Goal: Information Seeking & Learning: Check status

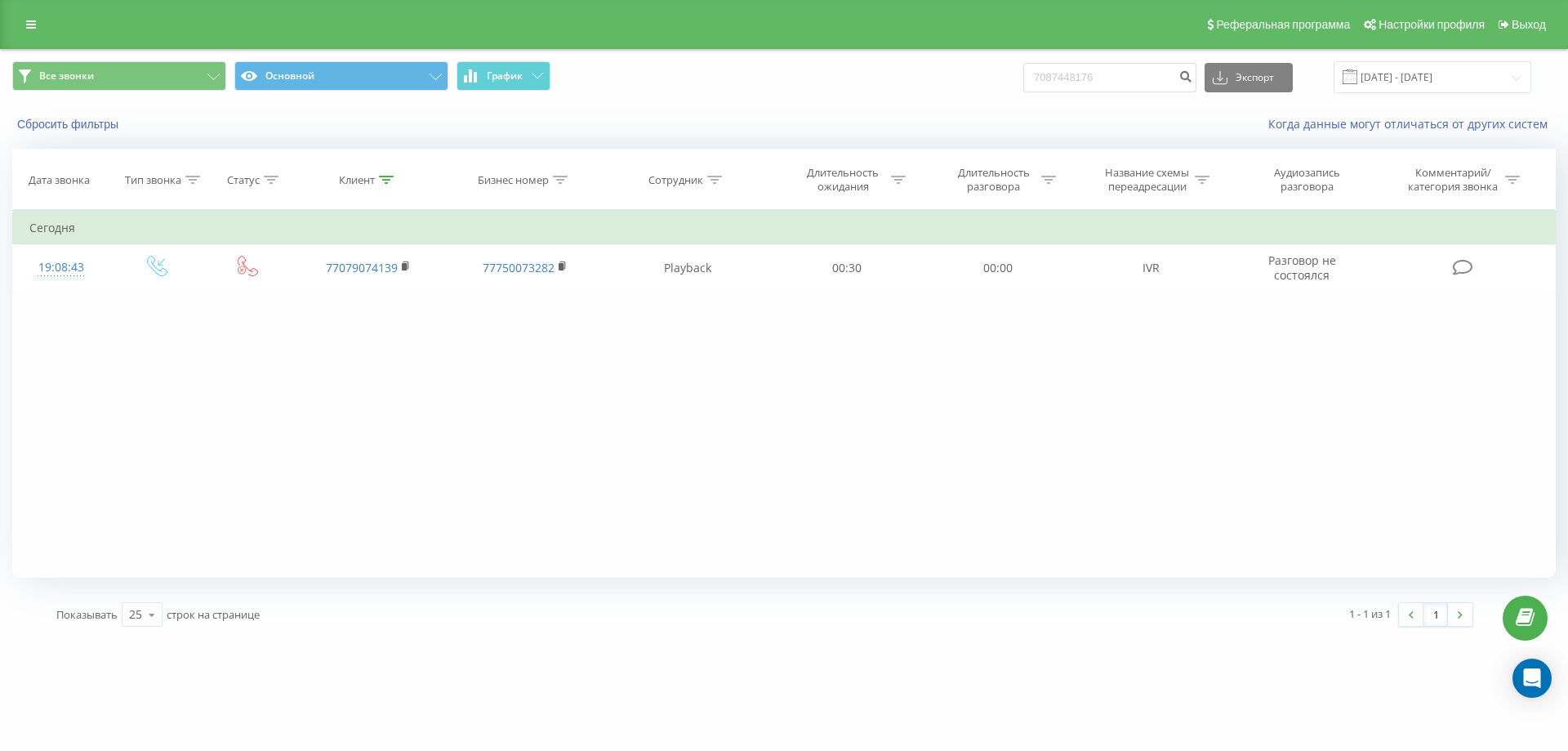
type input "7087448176"
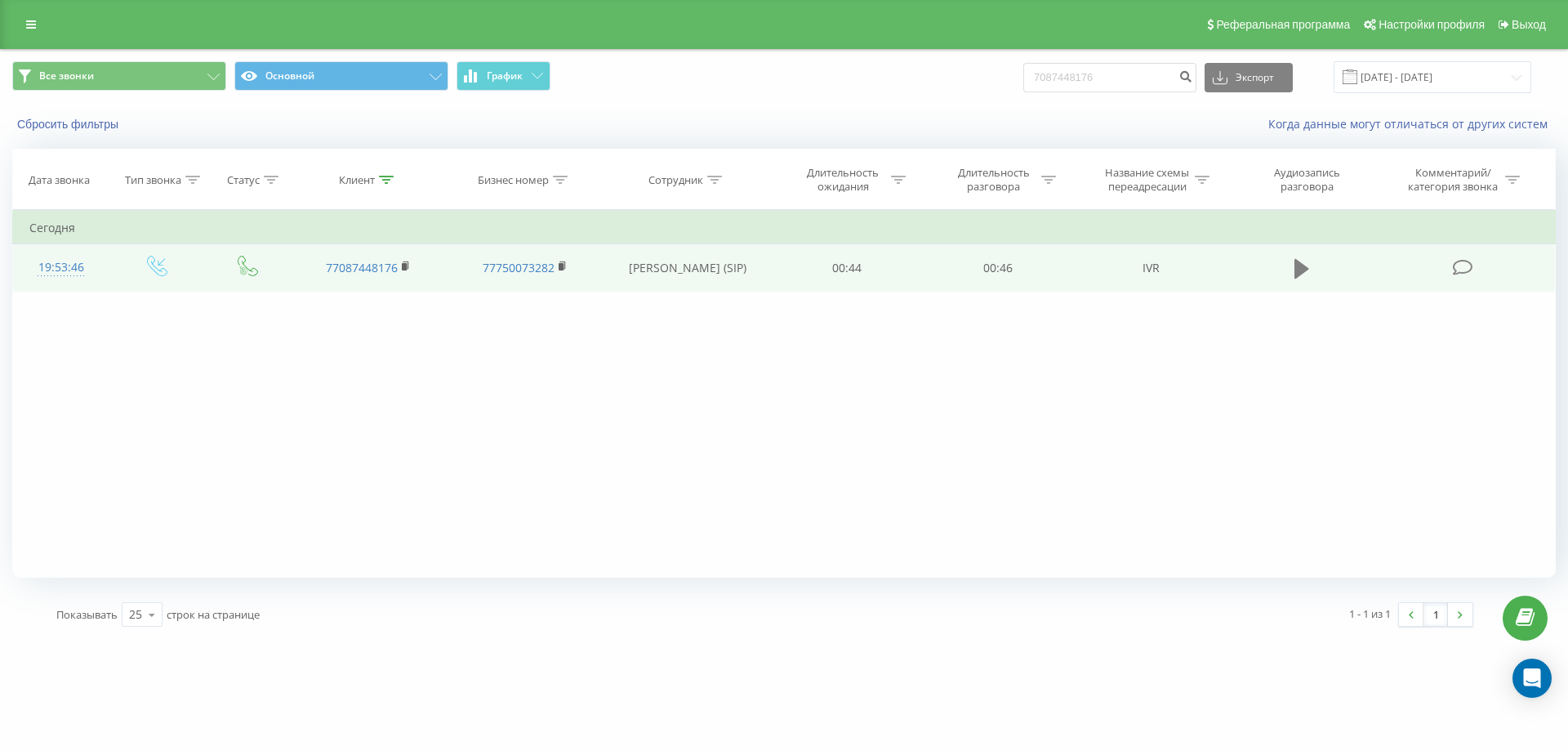
click at [1294, 277] on button at bounding box center [1302, 269] width 25 height 25
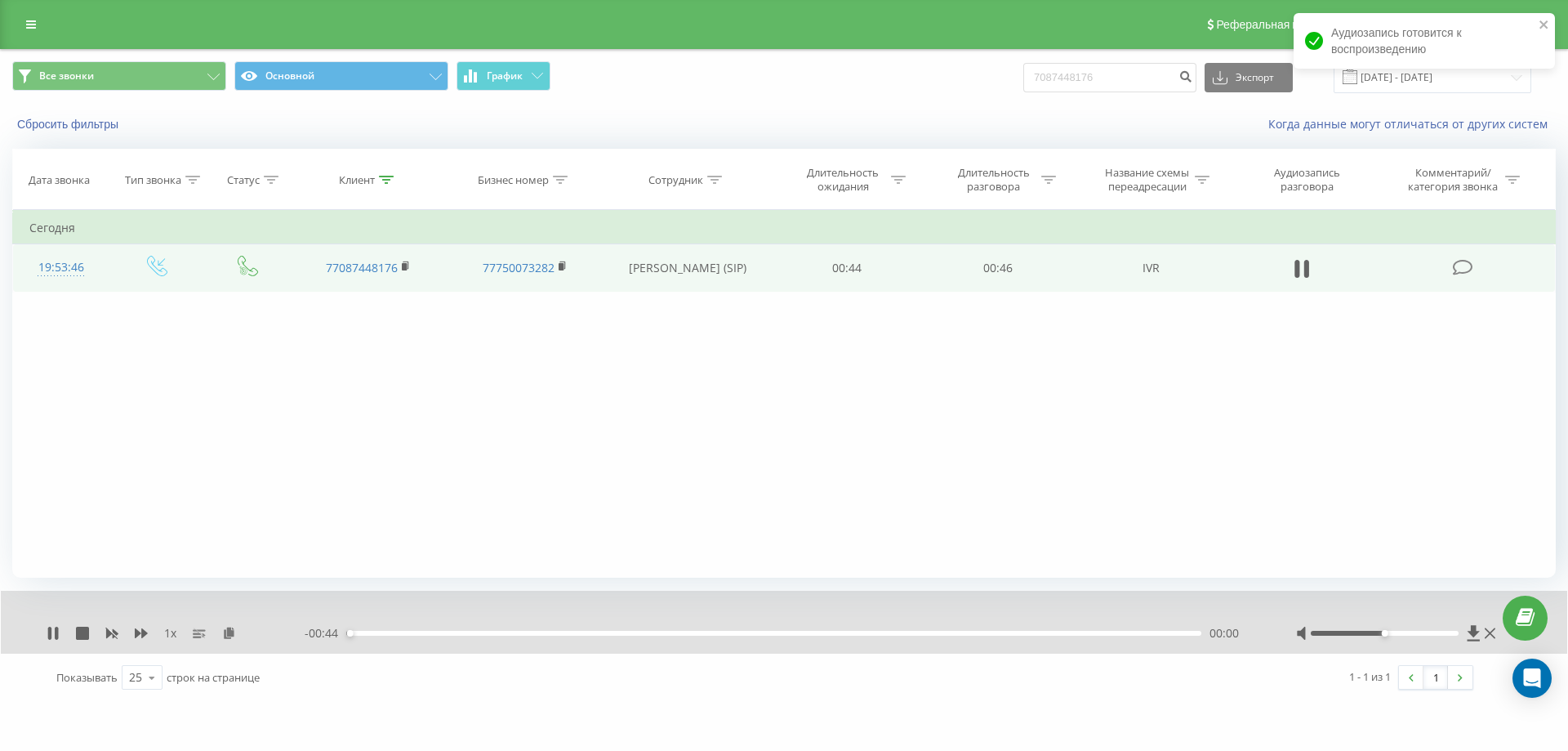
click at [754, 633] on div "00:00" at bounding box center [774, 633] width 856 height 5
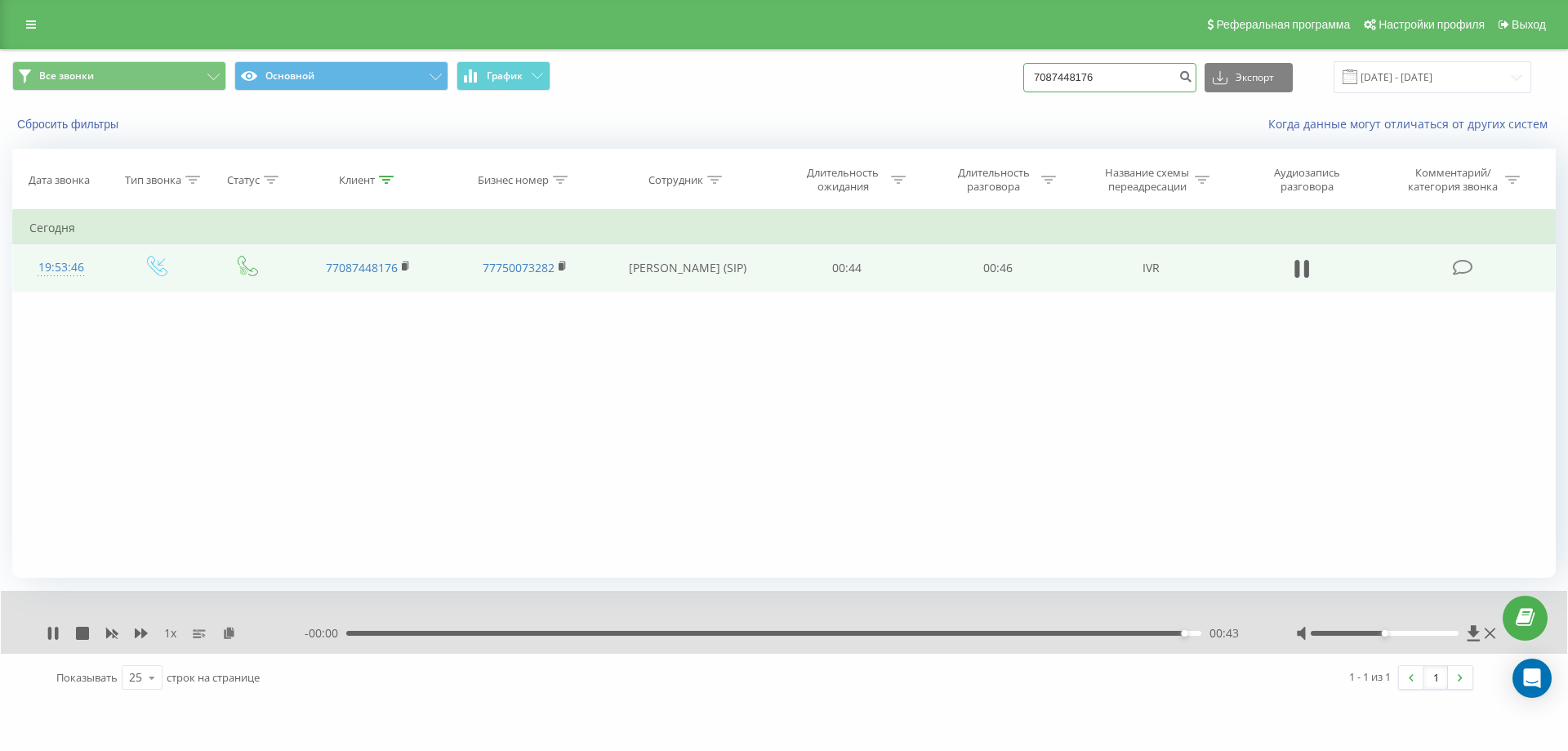
drag, startPoint x: 1101, startPoint y: 74, endPoint x: 920, endPoint y: 89, distance: 181.6
click at [915, 84] on div "Все звонки Основной График 7087448176 Экспорт .csv .xls .xlsx [DATE] - [DATE]" at bounding box center [784, 77] width 1544 height 32
paste input "7072095231"
type input "77072095231"
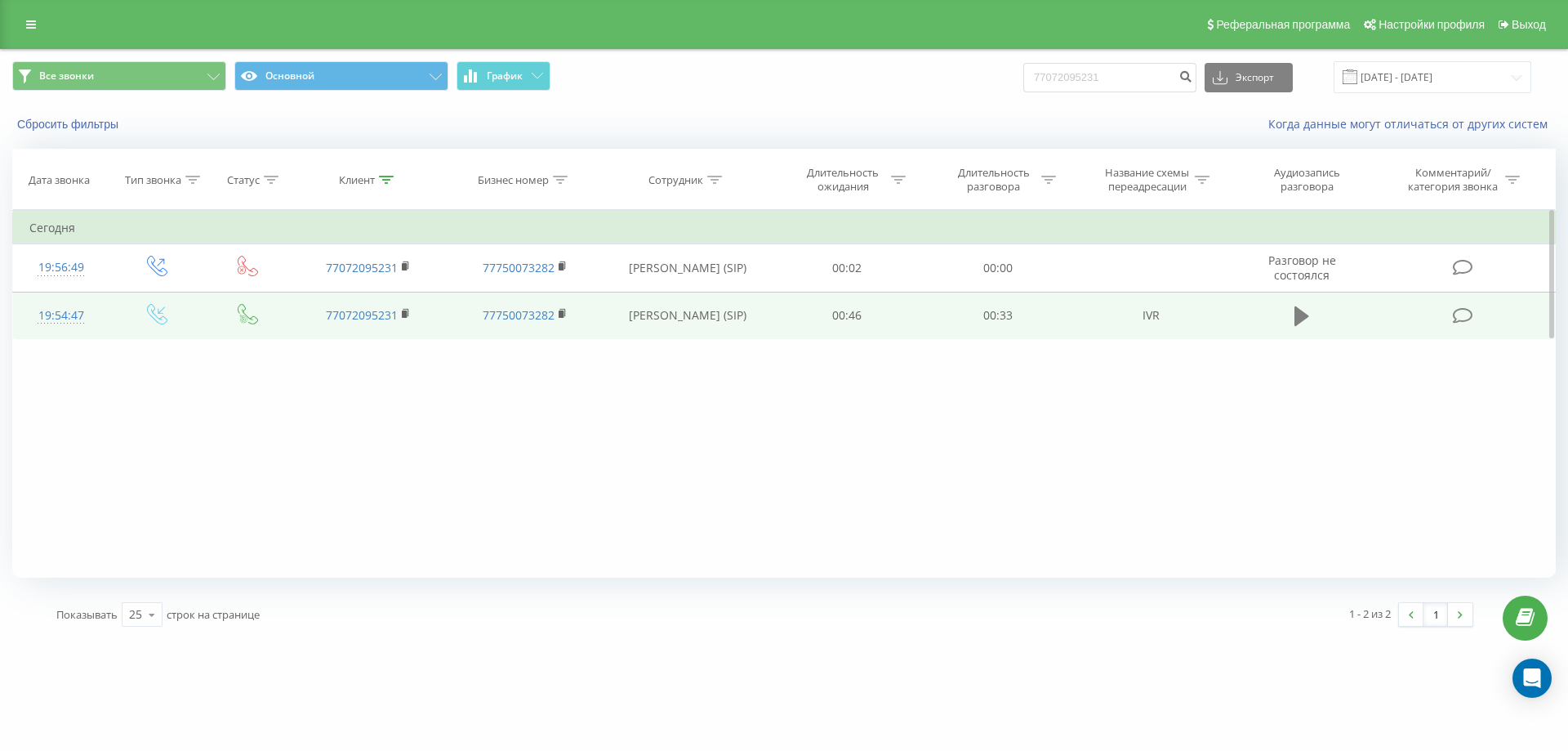
click at [1314, 311] on button at bounding box center [1302, 316] width 25 height 25
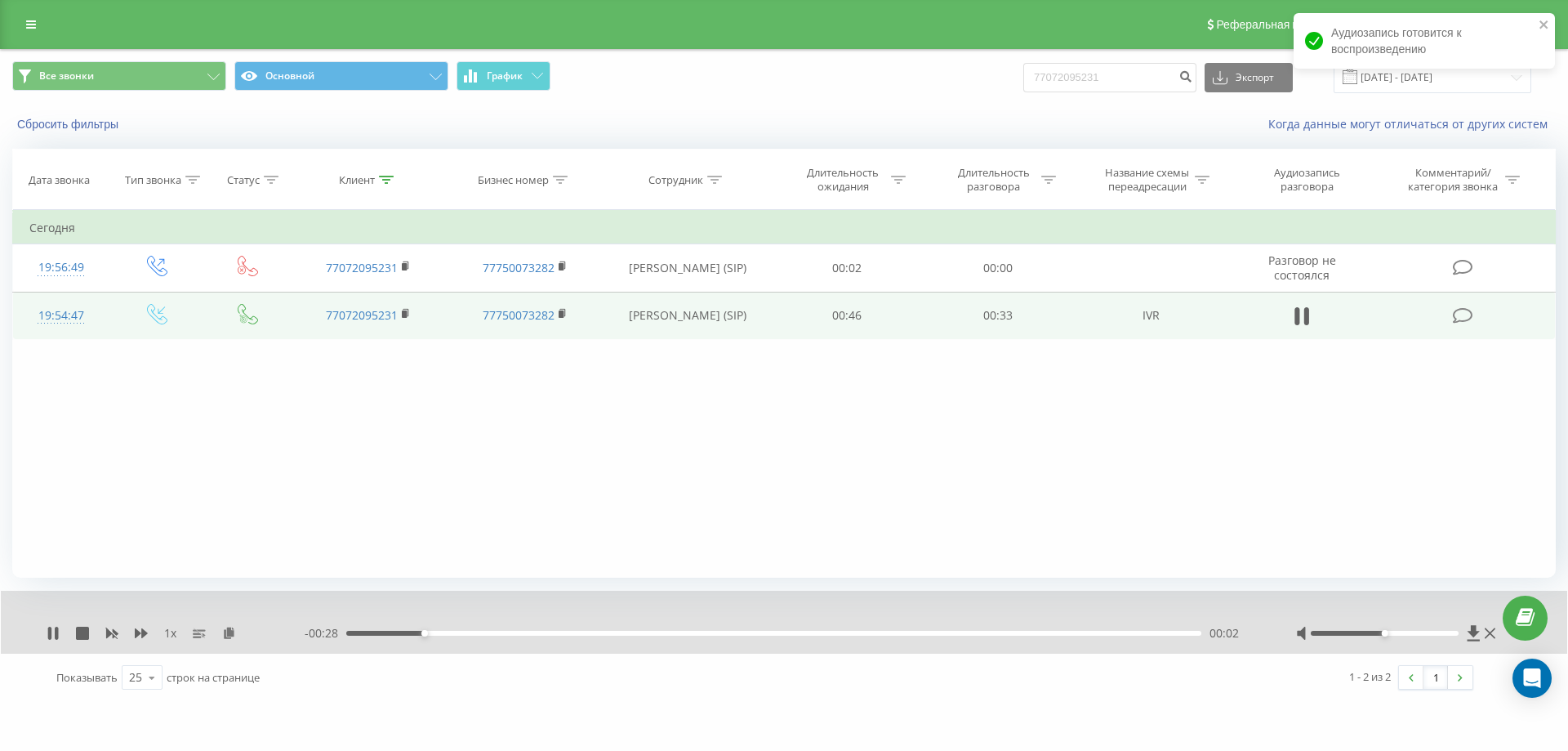
click at [745, 624] on div "1 x - 00:28 00:02 00:02" at bounding box center [784, 622] width 1567 height 63
click at [745, 624] on div "1 x - 00:27 00:03 00:03" at bounding box center [784, 622] width 1567 height 63
click at [748, 629] on div "- 00:27 00:03 00:03" at bounding box center [780, 633] width 951 height 16
click at [748, 632] on div "00:14" at bounding box center [774, 633] width 856 height 5
click at [37, 628] on div "1 x - 00:10 00:20 00:20" at bounding box center [784, 622] width 1567 height 63
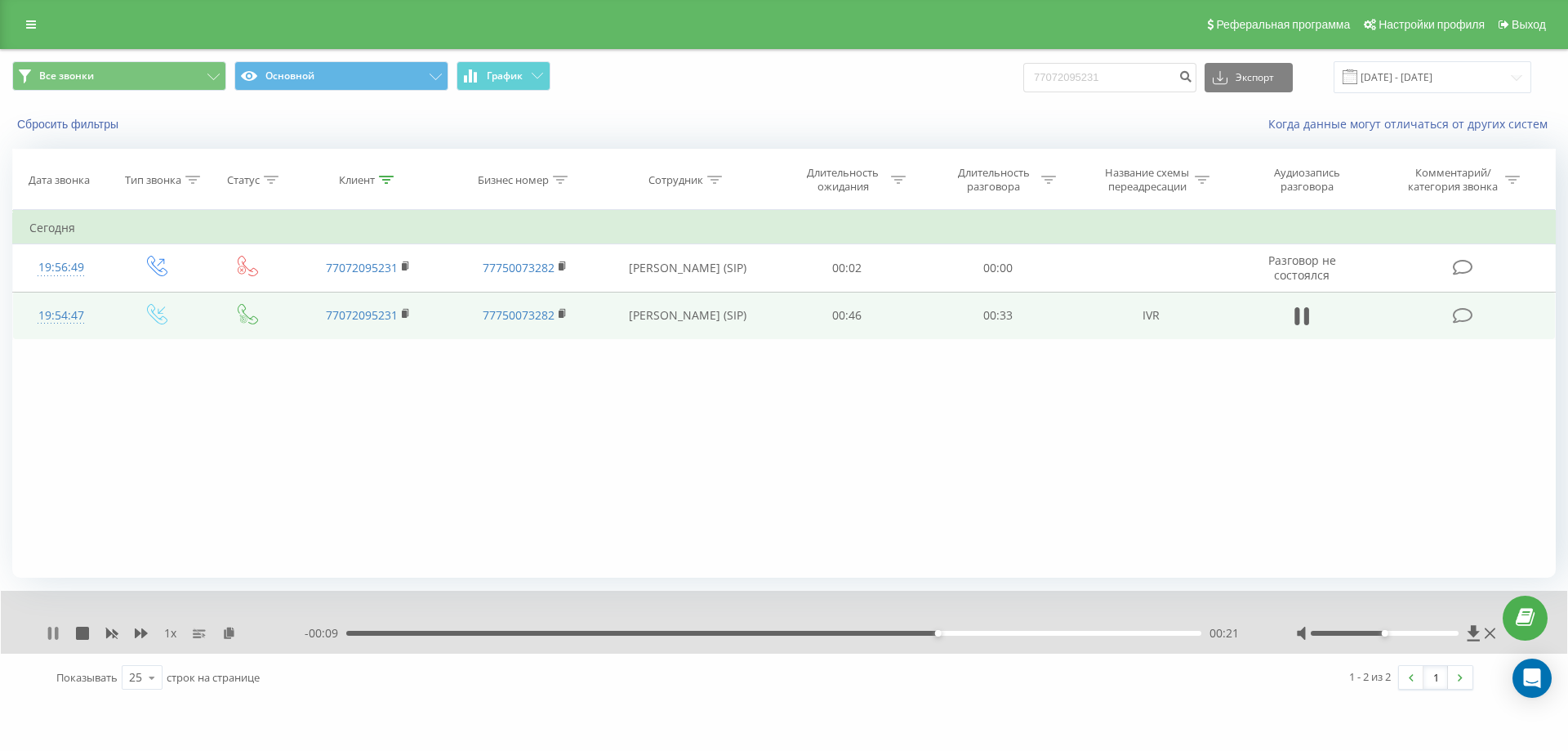
click at [48, 634] on icon at bounding box center [49, 634] width 3 height 13
click at [156, 483] on div "Фильтровать по условию Равно Введите значение Отмена OK Фильтровать по условию …" at bounding box center [784, 394] width 1544 height 368
